Goal: Task Accomplishment & Management: Manage account settings

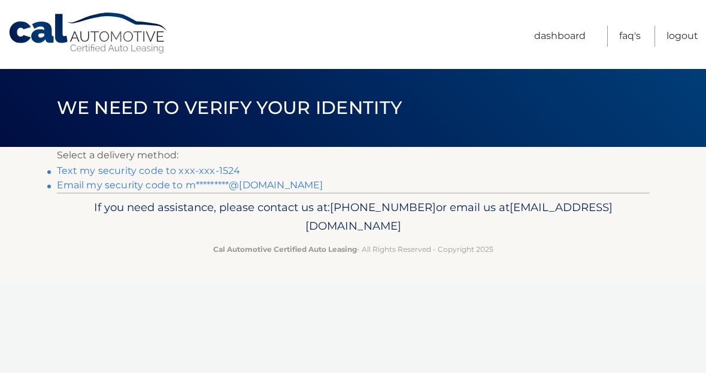
click at [177, 171] on link "Text my security code to xxx-xxx-1524" at bounding box center [149, 170] width 184 height 11
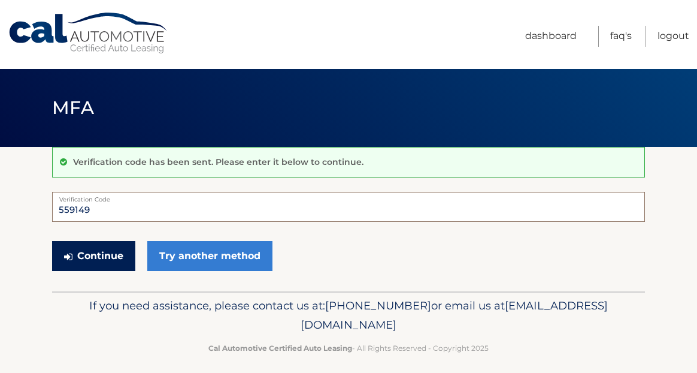
type input "559149"
click at [93, 255] on button "Continue" at bounding box center [93, 256] width 83 height 30
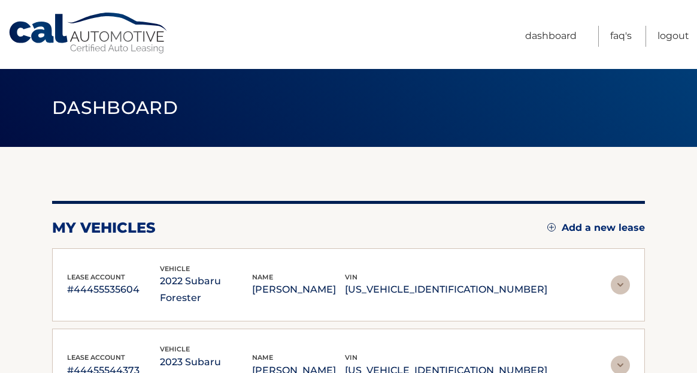
click at [238, 180] on div "my vehicles Add a new lease lease account #44455535604 vehicle 2022 Subaru Fore…" at bounding box center [348, 292] width 593 height 291
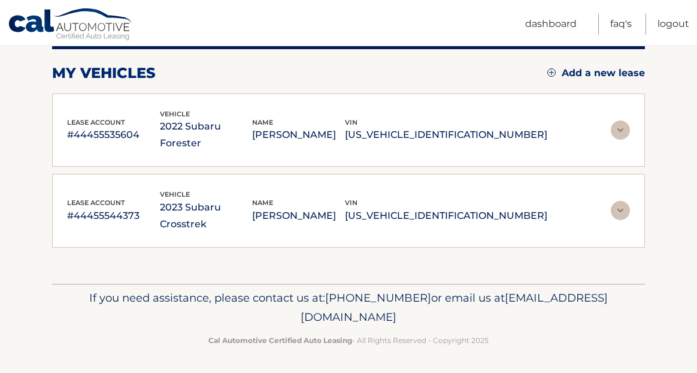
scroll to position [154, 0]
click at [618, 134] on img at bounding box center [620, 130] width 19 height 19
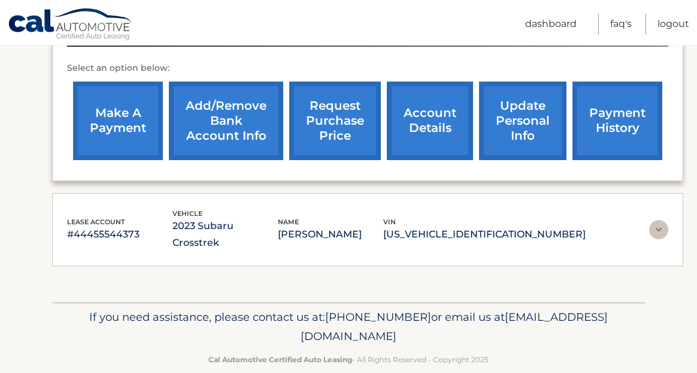
scroll to position [492, 0]
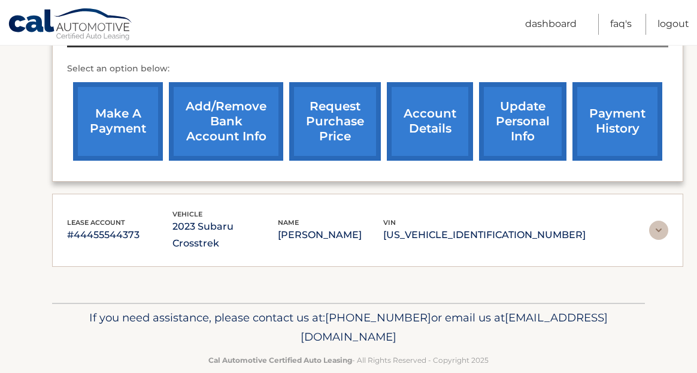
click at [126, 122] on link "make a payment" at bounding box center [118, 121] width 90 height 78
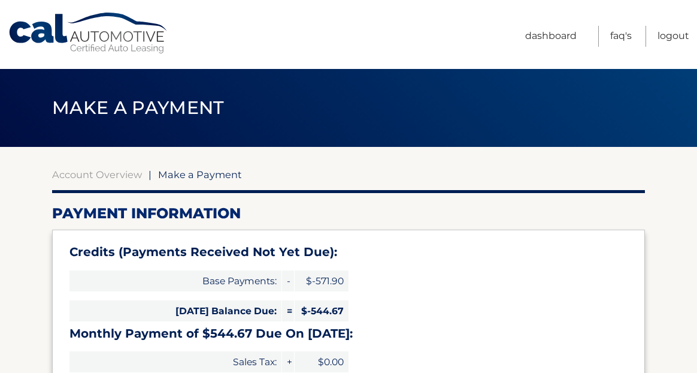
select select "N2I1NDU2MTEtN2ViNC00ODE2LTkwNTYtZDNjN2MyMzg5YTJi"
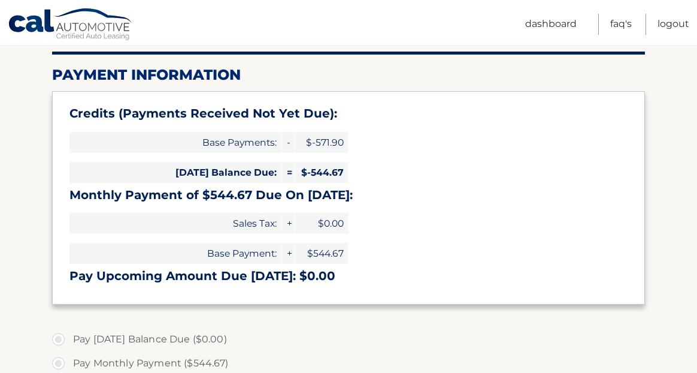
scroll to position [121, 0]
